Goal: Task Accomplishment & Management: Manage account settings

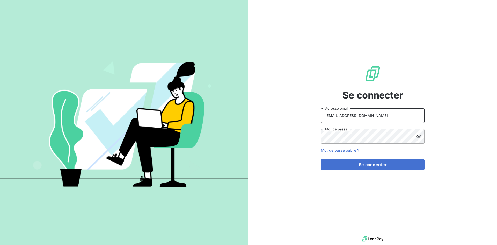
click at [407, 117] on input "abrun@finaleasegroup.com" at bounding box center [373, 115] width 104 height 15
type input "recouvrement@leaseprotect.fr"
click at [384, 166] on button "Se connecter" at bounding box center [373, 164] width 104 height 11
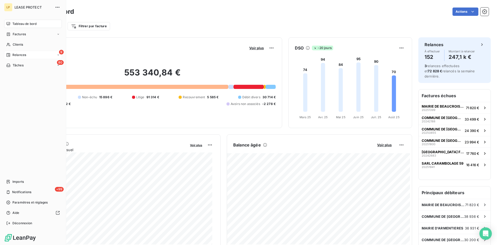
click at [12, 53] on span "Relances" at bounding box center [19, 55] width 14 height 5
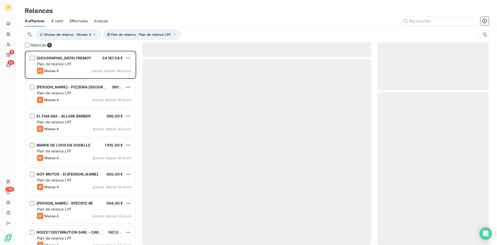
scroll to position [190, 108]
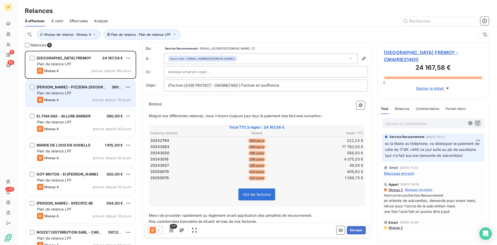
click at [84, 94] on div "Plan de relance LPF" at bounding box center [84, 92] width 94 height 5
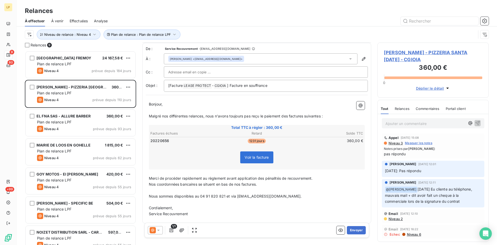
scroll to position [4, 0]
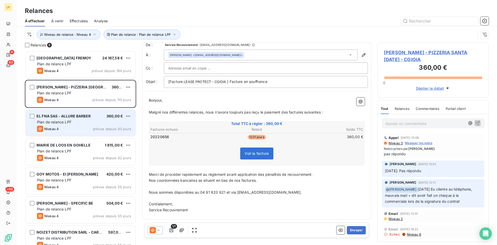
click at [38, 111] on div "EL FNA SAS - ALLURE BARBER 360,00 € Plan de relance LPF Niveau 4 prévue depuis …" at bounding box center [81, 123] width 110 height 26
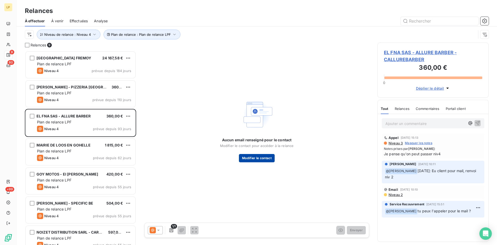
click at [250, 156] on button "Modifier le contact" at bounding box center [257, 158] width 36 height 8
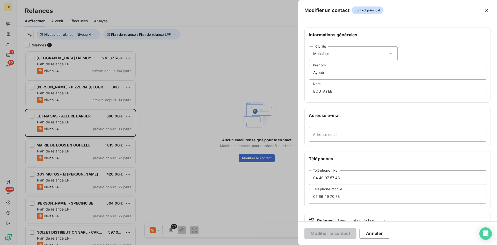
click at [276, 39] on div at bounding box center [248, 122] width 497 height 245
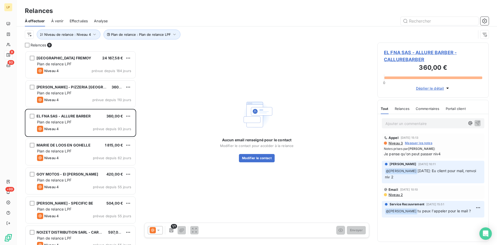
click at [424, 52] on span "EL FNA SAS - ALLURE BARBER - CALLUREBARBER" at bounding box center [433, 56] width 98 height 14
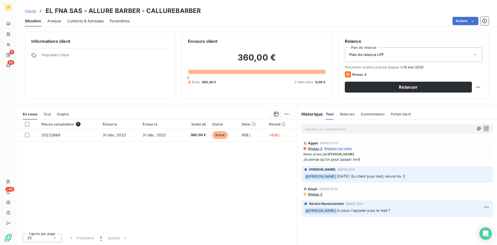
click at [62, 23] on div "Situation Analyse Contacts & Adresses Paramètres Actions" at bounding box center [257, 21] width 481 height 11
click at [59, 20] on span "Analyse" at bounding box center [54, 20] width 14 height 5
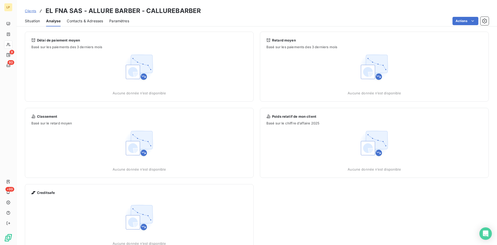
click at [81, 20] on span "Contacts & Adresses" at bounding box center [85, 20] width 36 height 5
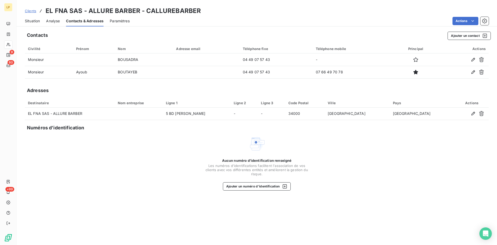
click at [39, 22] on span "Situation" at bounding box center [32, 20] width 15 height 5
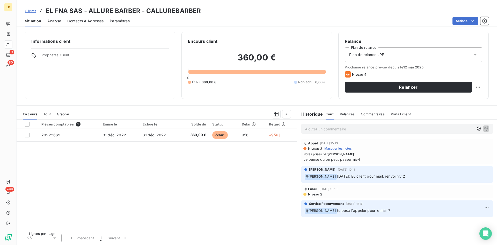
click at [319, 196] on span "Niveau 2" at bounding box center [315, 194] width 15 height 4
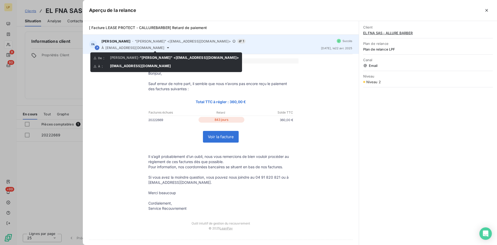
click at [166, 50] on icon at bounding box center [168, 48] width 4 height 4
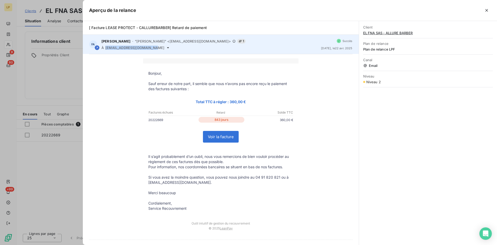
drag, startPoint x: 150, startPoint y: 47, endPoint x: 105, endPoint y: 48, distance: 44.8
click at [105, 48] on span "[EMAIL_ADDRESS][DOMAIN_NAME]" at bounding box center [134, 48] width 59 height 4
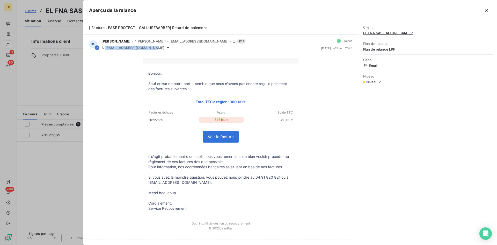
copy span "[EMAIL_ADDRESS][DOMAIN_NAME]"
click at [66, 199] on div at bounding box center [248, 122] width 497 height 245
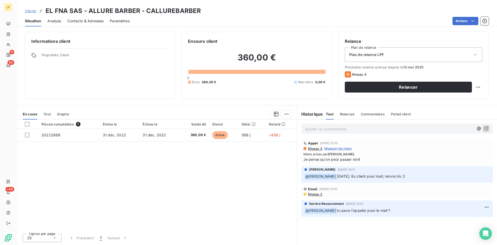
click at [79, 19] on span "Contacts & Adresses" at bounding box center [85, 20] width 36 height 5
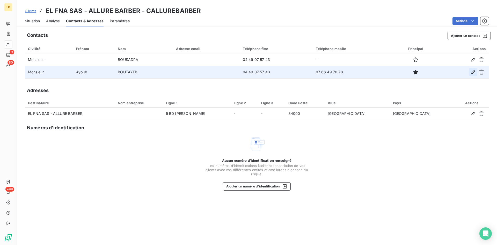
click at [472, 74] on icon "button" at bounding box center [473, 71] width 5 height 5
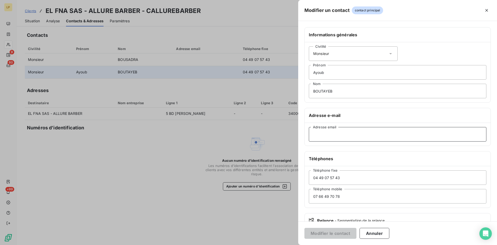
click at [364, 134] on input "Adresse email" at bounding box center [398, 134] width 178 height 15
paste input "[EMAIL_ADDRESS][DOMAIN_NAME]"
type input "[EMAIL_ADDRESS][DOMAIN_NAME]"
click at [330, 234] on button "Modifier le contact" at bounding box center [331, 233] width 52 height 11
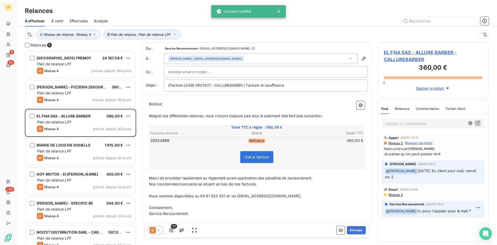
scroll to position [190, 108]
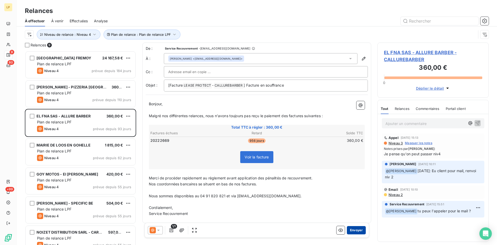
click at [353, 230] on button "Envoyer" at bounding box center [356, 230] width 19 height 8
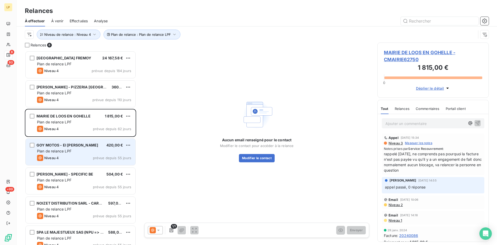
click at [70, 149] on span "Plan de relance LPF" at bounding box center [54, 151] width 34 height 4
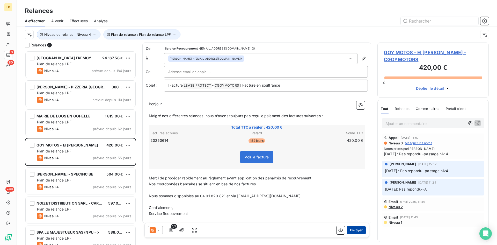
click at [353, 228] on button "Envoyer" at bounding box center [356, 230] width 19 height 8
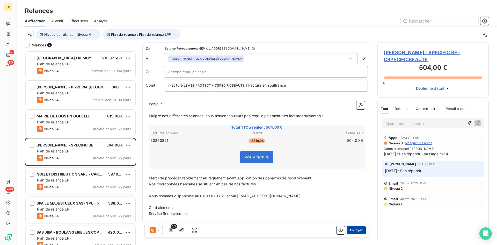
click at [350, 229] on button "Envoyer" at bounding box center [356, 230] width 19 height 8
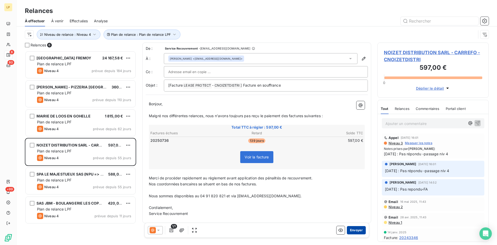
click at [352, 230] on button "Envoyer" at bounding box center [356, 230] width 19 height 8
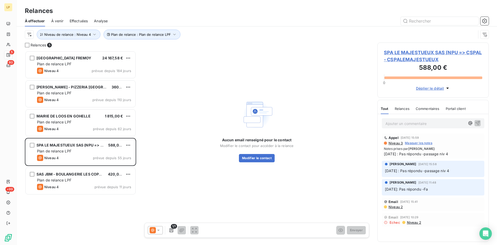
click at [400, 206] on span "Niveau 2" at bounding box center [395, 207] width 15 height 4
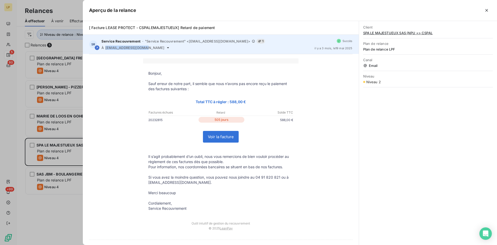
drag, startPoint x: 107, startPoint y: 47, endPoint x: 147, endPoint y: 45, distance: 40.5
click at [147, 45] on div "Service Recouvrement - "Service Recouvrement" <[EMAIL_ADDRESS][DOMAIN_NAME]> 1 …" at bounding box center [206, 44] width 209 height 11
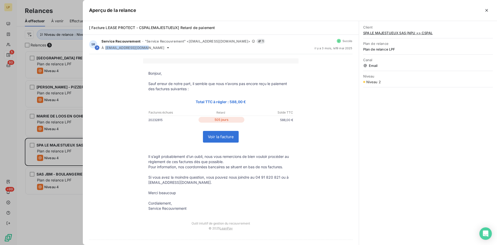
copy span "[EMAIL_ADDRESS][DOMAIN_NAME]"
click at [486, 10] on icon "button" at bounding box center [487, 10] width 3 height 3
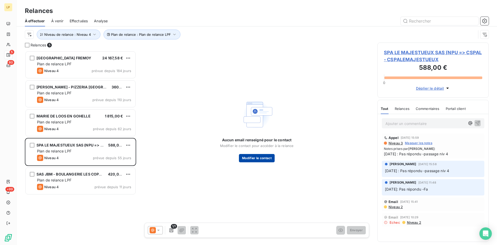
click at [269, 158] on button "Modifier le contact" at bounding box center [257, 158] width 36 height 8
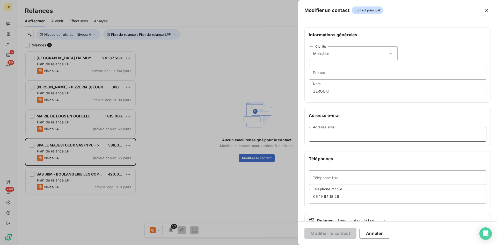
click at [338, 134] on input "Adresse email" at bounding box center [398, 134] width 178 height 15
paste input "[EMAIL_ADDRESS][DOMAIN_NAME]"
type input "[EMAIL_ADDRESS][DOMAIN_NAME]"
click at [328, 232] on button "Modifier le contact" at bounding box center [331, 233] width 52 height 11
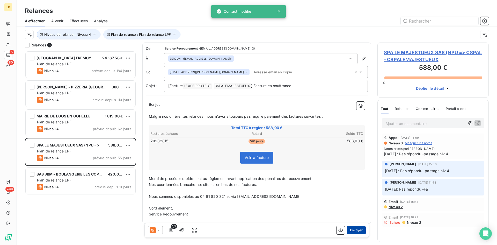
click at [357, 229] on button "Envoyer" at bounding box center [356, 230] width 19 height 8
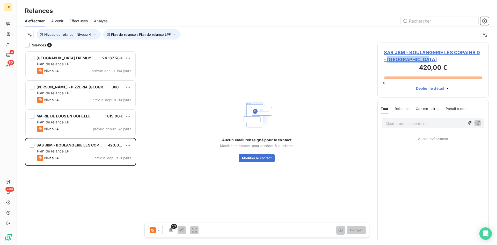
drag, startPoint x: 400, startPoint y: 61, endPoint x: 387, endPoint y: 62, distance: 12.7
click at [387, 62] on span "SAS JBM - BOULANGERIE LES COPAINS D - [GEOGRAPHIC_DATA]" at bounding box center [433, 56] width 98 height 14
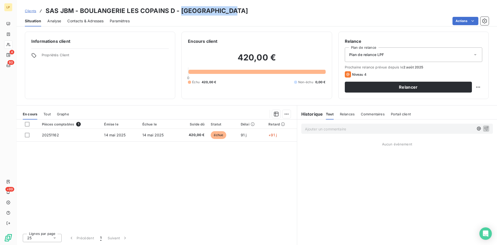
drag, startPoint x: 225, startPoint y: 12, endPoint x: 179, endPoint y: 12, distance: 46.1
click at [179, 12] on div "Clients SAS JBM - BOULANGERIE LES COPAINS D - [GEOGRAPHIC_DATA]" at bounding box center [257, 10] width 481 height 9
copy h3 "[GEOGRAPHIC_DATA]"
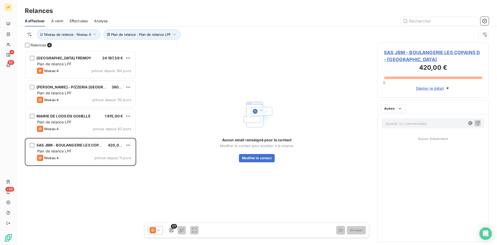
scroll to position [190, 108]
click at [487, 233] on icon "Open Intercom Messenger" at bounding box center [486, 233] width 6 height 7
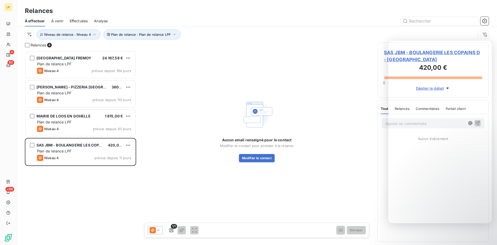
click at [82, 168] on div "MAIRIE DE COURCELLES FREMOY 24 167,58 € Plan de relance LPF Niveau 4 prévue dep…" at bounding box center [80, 148] width 111 height 194
click at [71, 183] on div "MAIRIE DE COURCELLES FREMOY 24 167,58 € Plan de relance LPF Niveau 4 prévue dep…" at bounding box center [80, 148] width 111 height 194
click at [93, 38] on button "Niveau de relance : Niveau 4" at bounding box center [69, 35] width 64 height 10
click at [120, 47] on span "Niveau 4" at bounding box center [120, 47] width 16 height 5
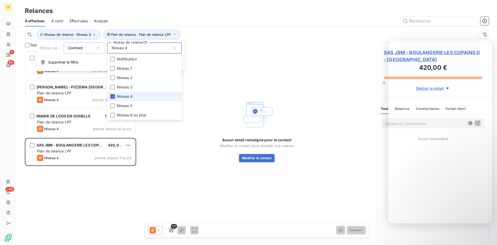
click at [117, 97] on li "Niveau 4" at bounding box center [144, 96] width 75 height 9
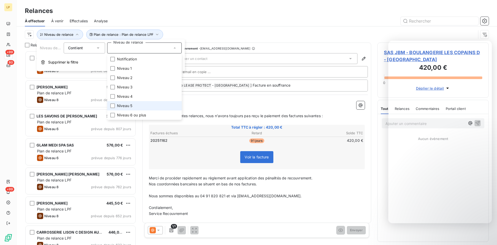
click at [116, 105] on li "Niveau 5" at bounding box center [144, 105] width 75 height 9
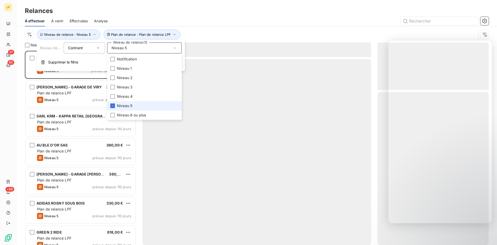
scroll to position [190, 108]
click at [224, 15] on div "Relances" at bounding box center [257, 10] width 481 height 9
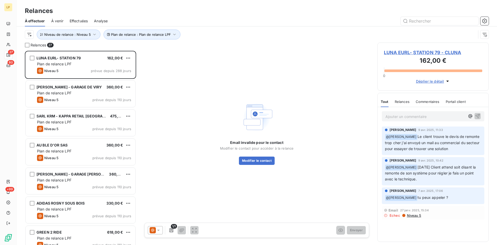
click at [436, 107] on div "Commentaires" at bounding box center [428, 101] width 24 height 11
click at [432, 111] on div "Ajouter un commentaire ﻿" at bounding box center [433, 116] width 111 height 18
click at [410, 116] on p "Ajouter un commentaire ﻿" at bounding box center [426, 116] width 80 height 6
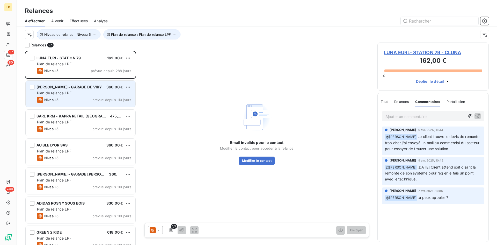
click at [75, 93] on div "Plan de relance LPF" at bounding box center [84, 92] width 94 height 5
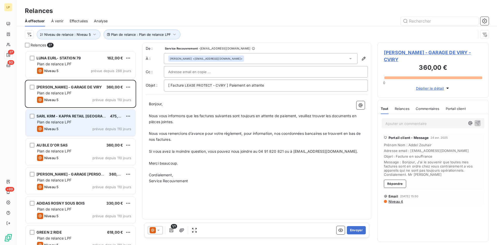
click at [73, 116] on span "SARL KRM - KAPPA RETAIL [GEOGRAPHIC_DATA]" at bounding box center [80, 116] width 87 height 4
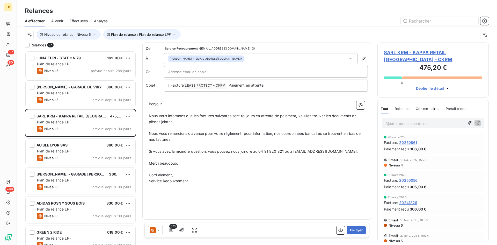
click at [397, 53] on span "SARL KRM - KAPPA RETAIL [GEOGRAPHIC_DATA] - CKRM" at bounding box center [433, 56] width 98 height 14
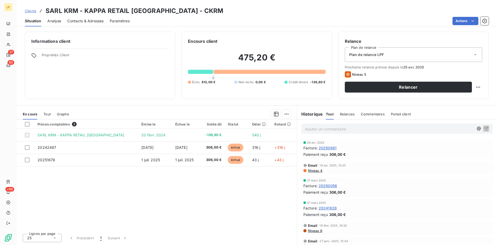
click at [41, 113] on div "En cours Tout Graphe" at bounding box center [157, 114] width 281 height 11
click at [51, 115] on span "Tout" at bounding box center [47, 114] width 7 height 4
